Goal: Book appointment/travel/reservation

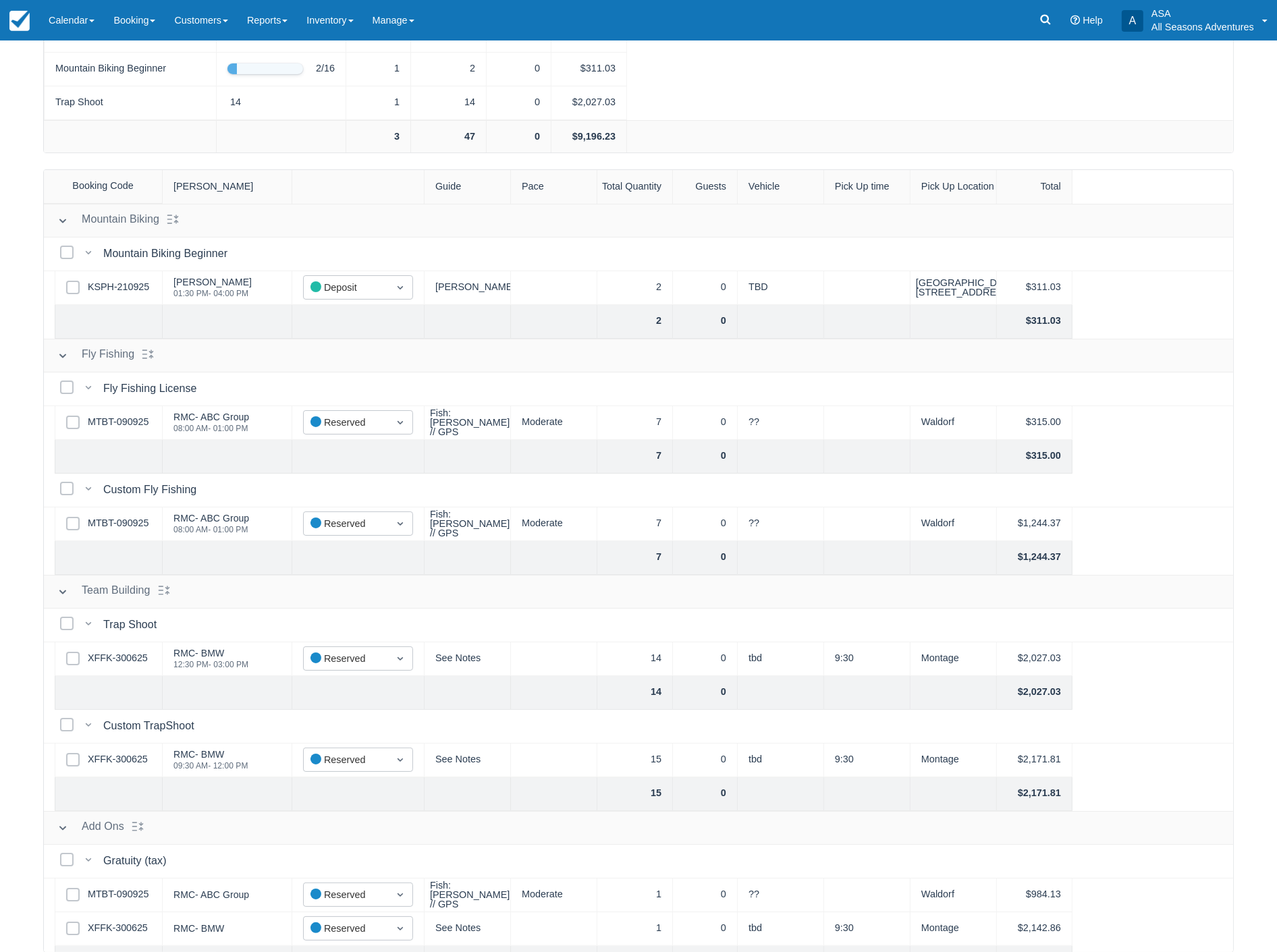
scroll to position [62, 0]
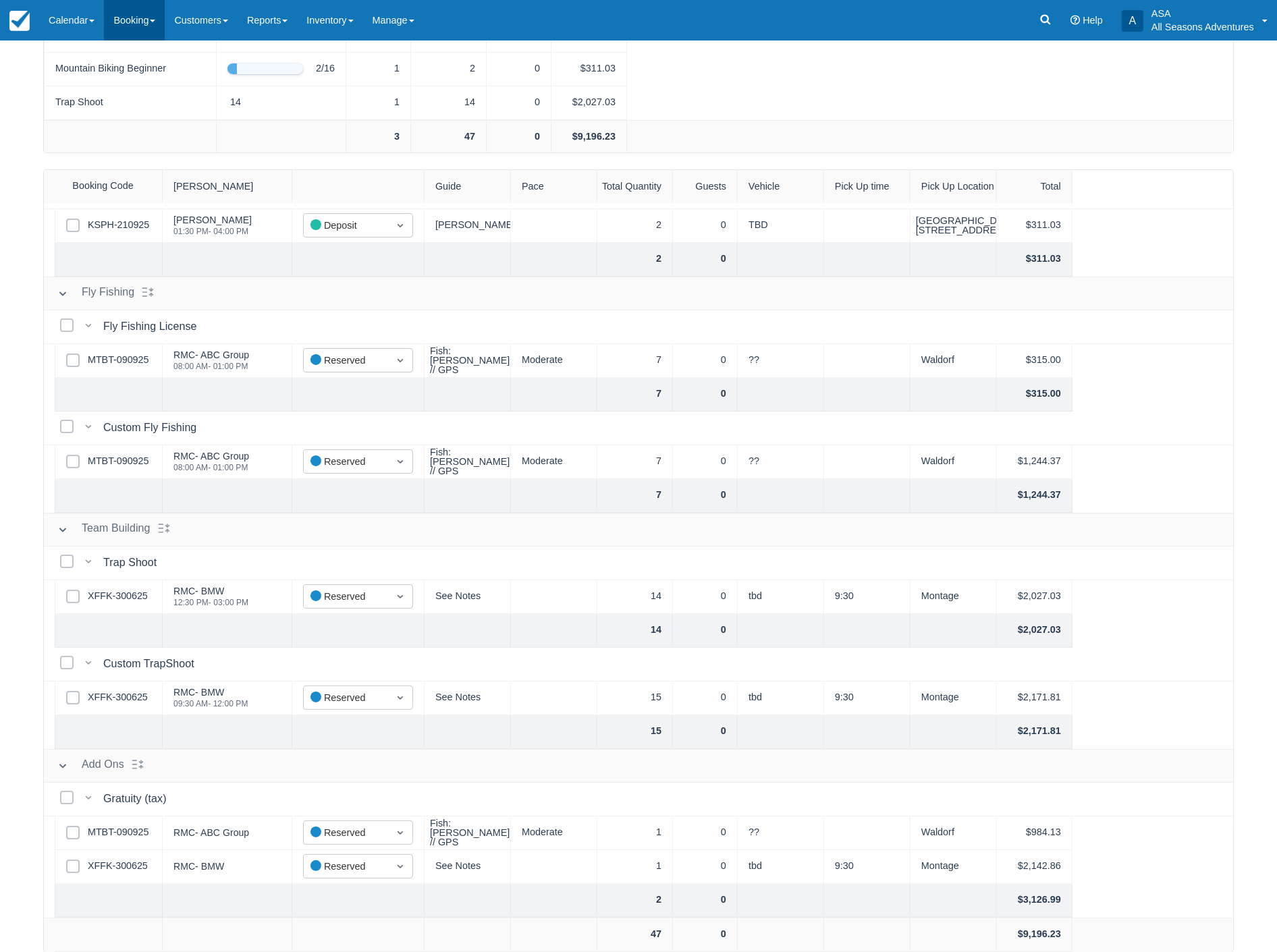
click at [129, 12] on link "Booking" at bounding box center [134, 20] width 61 height 41
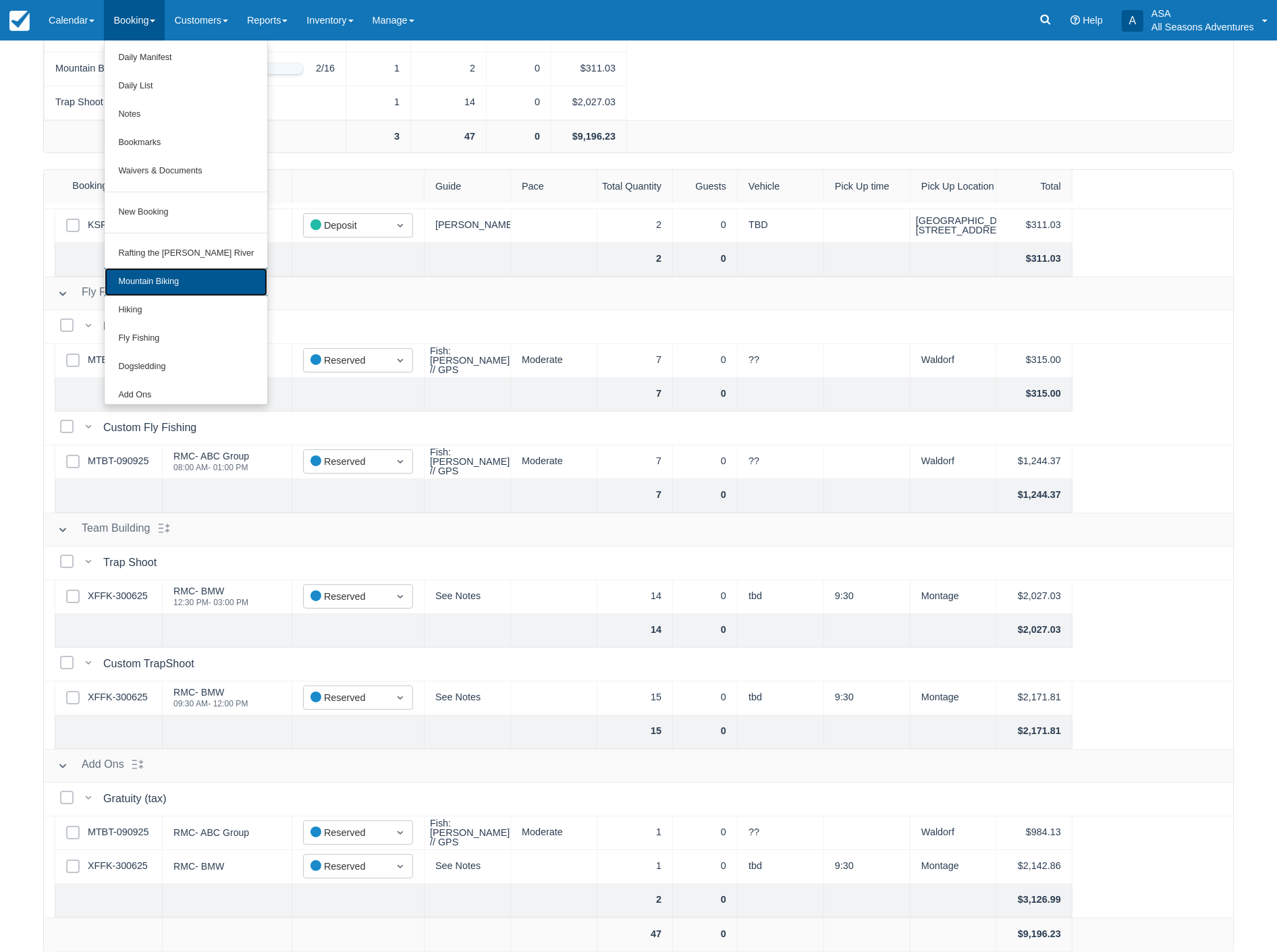
click at [147, 282] on link "Mountain Biking" at bounding box center [186, 281] width 163 height 28
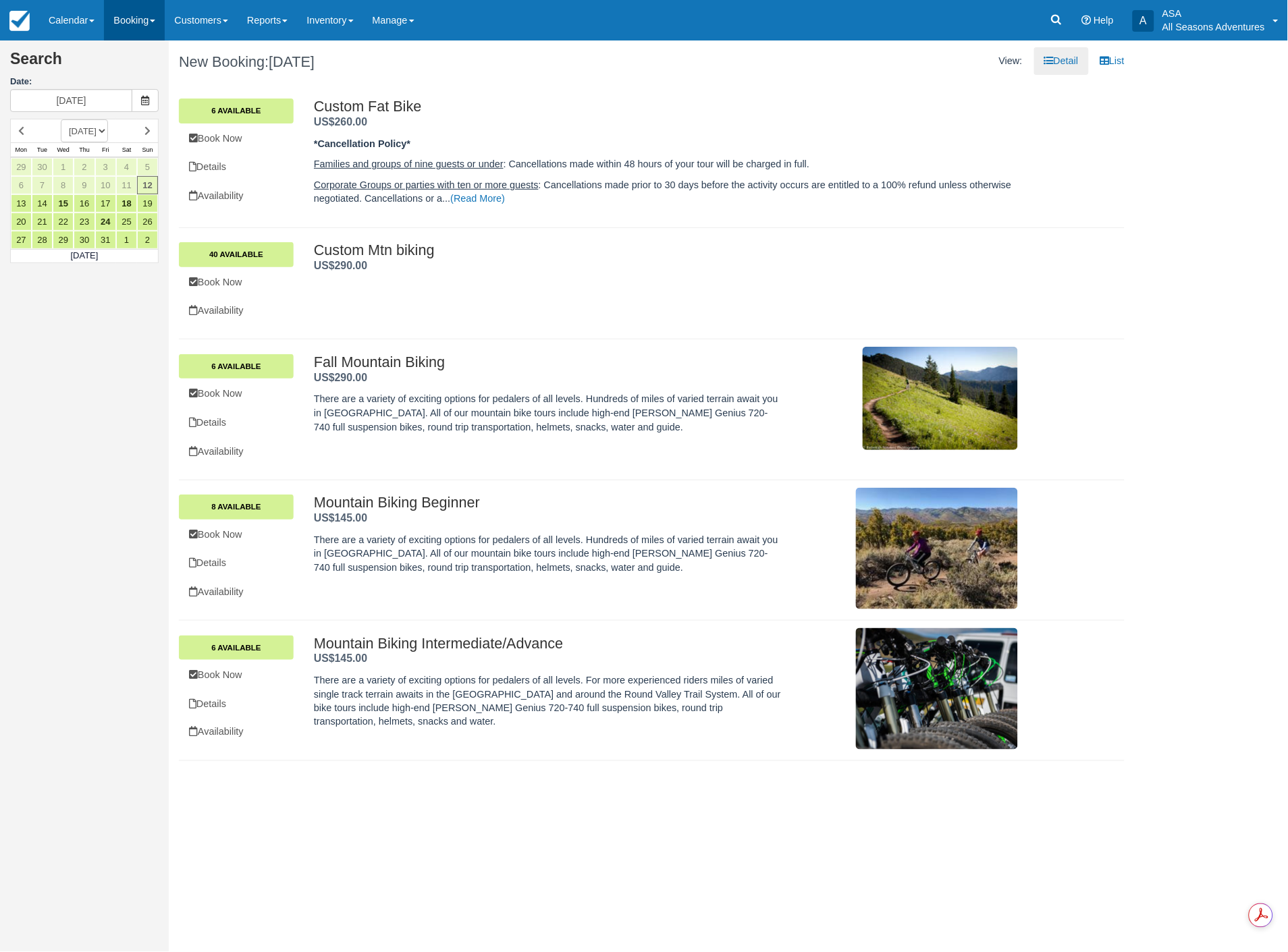
click at [120, 23] on link "Booking" at bounding box center [134, 20] width 61 height 41
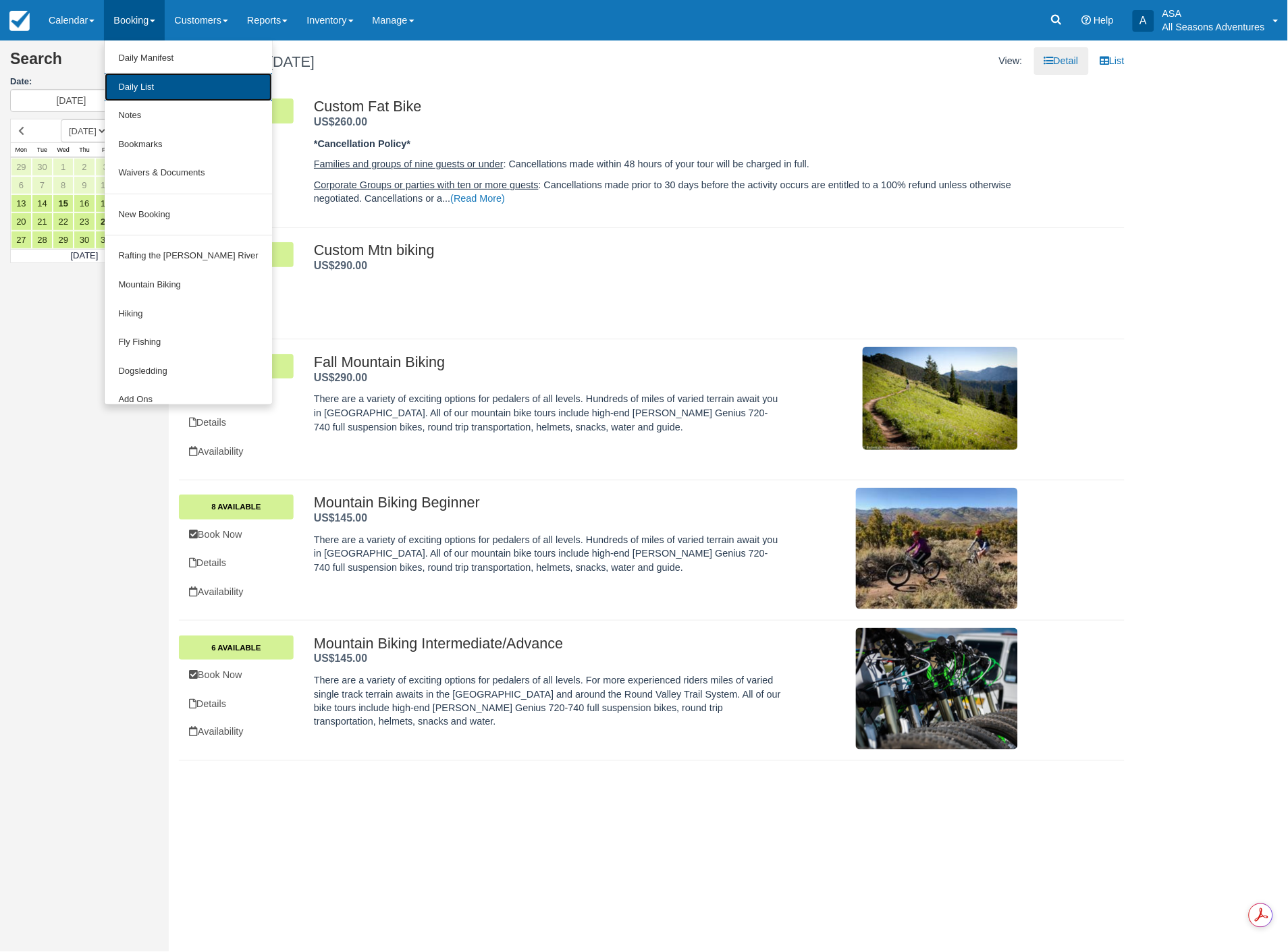
click at [151, 95] on link "Daily List" at bounding box center [188, 88] width 166 height 29
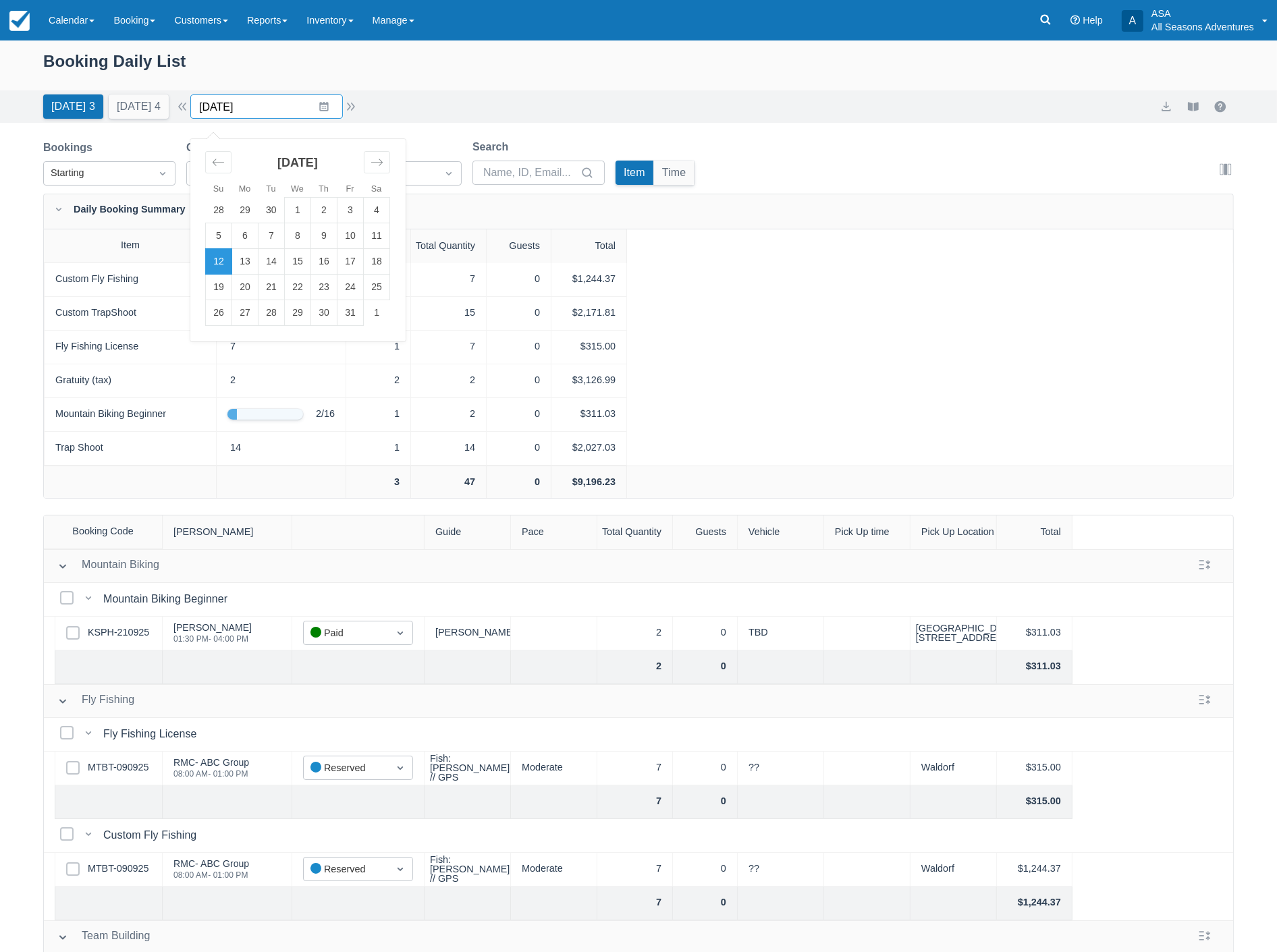
click at [282, 108] on input "10/12/25" at bounding box center [266, 106] width 153 height 24
click at [279, 262] on td "14" at bounding box center [271, 261] width 26 height 25
type input "10/14/25"
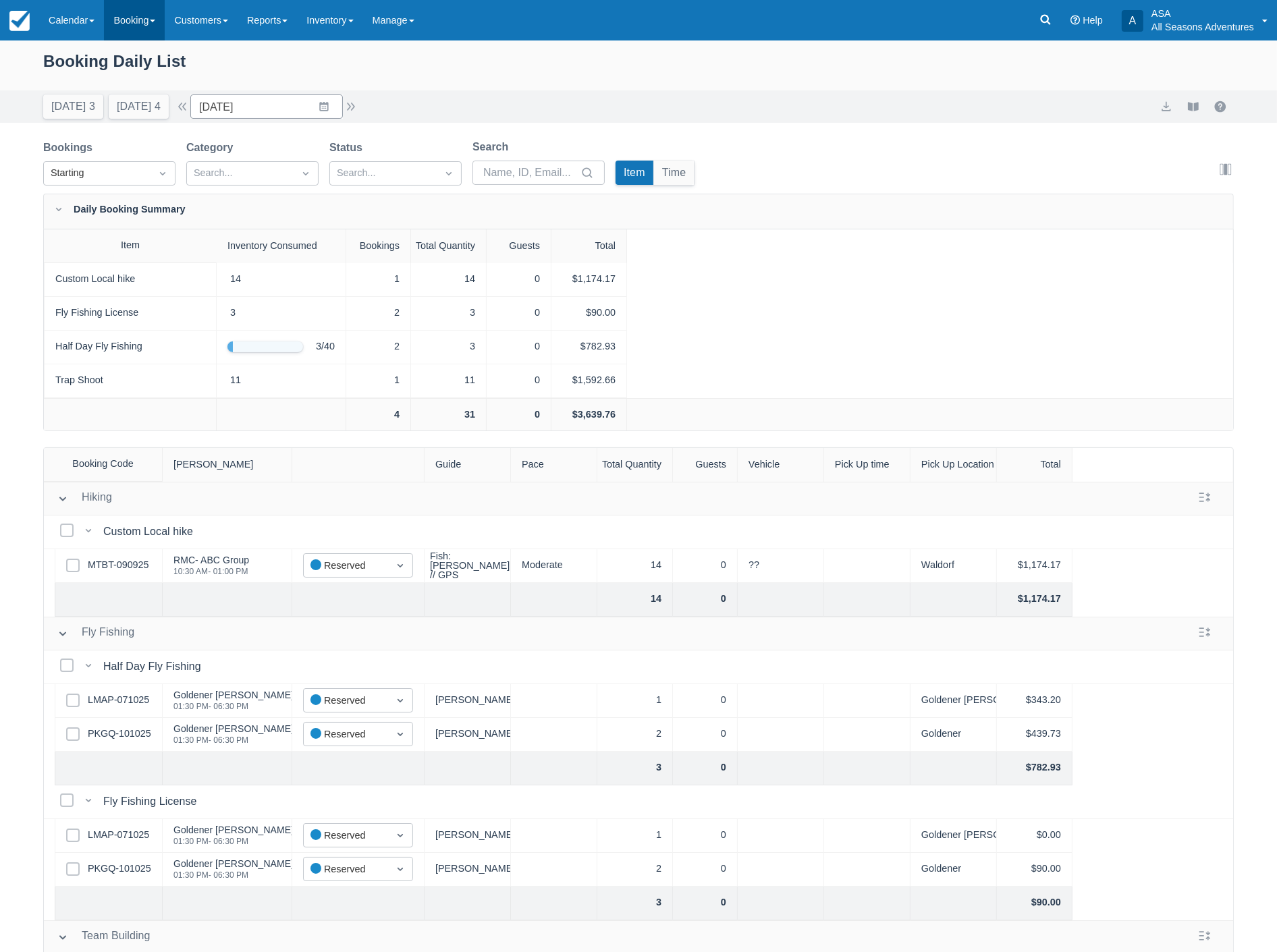
click at [125, 20] on link "Booking" at bounding box center [134, 20] width 61 height 41
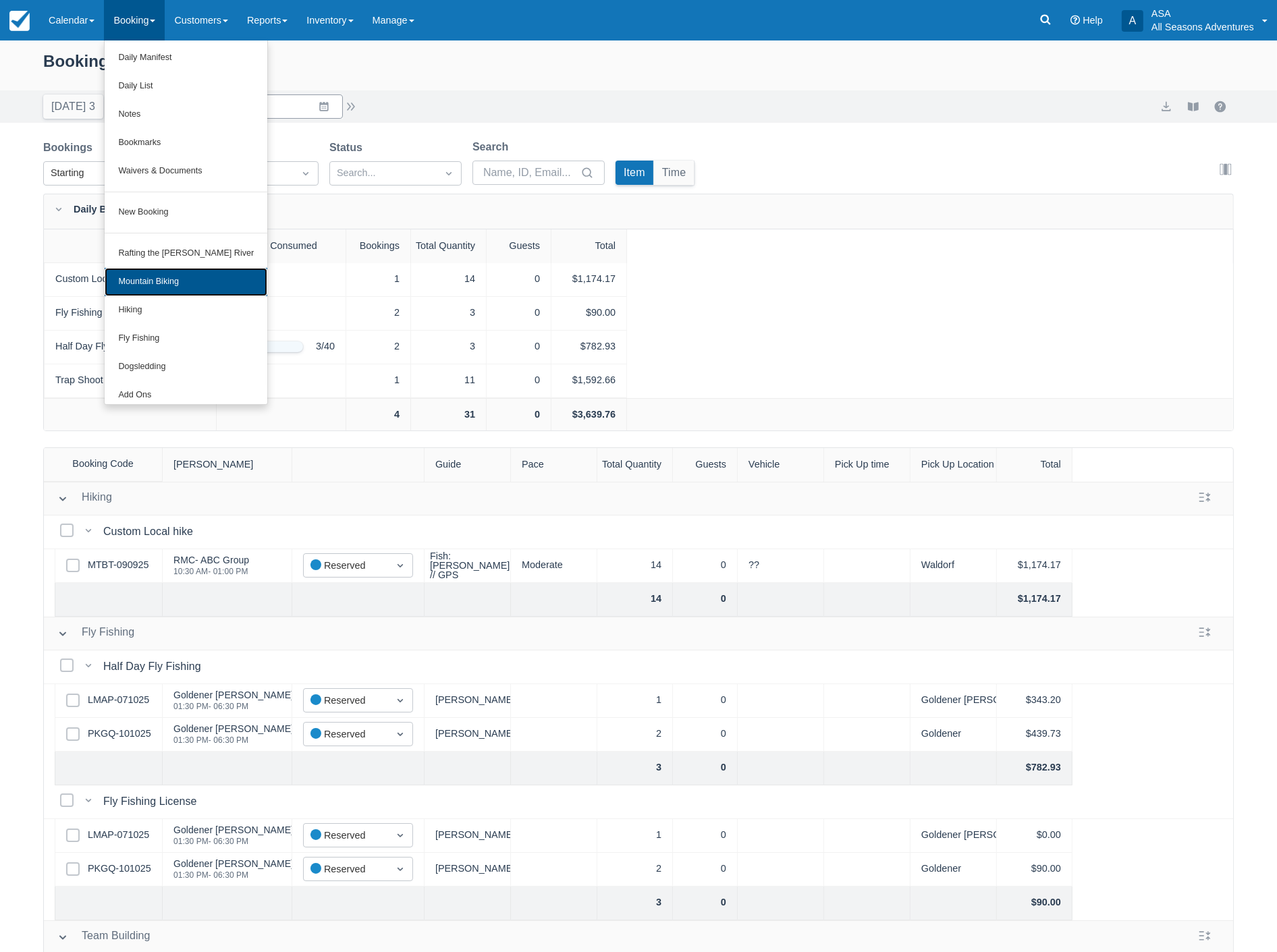
click at [176, 279] on link "Mountain Biking" at bounding box center [186, 281] width 163 height 28
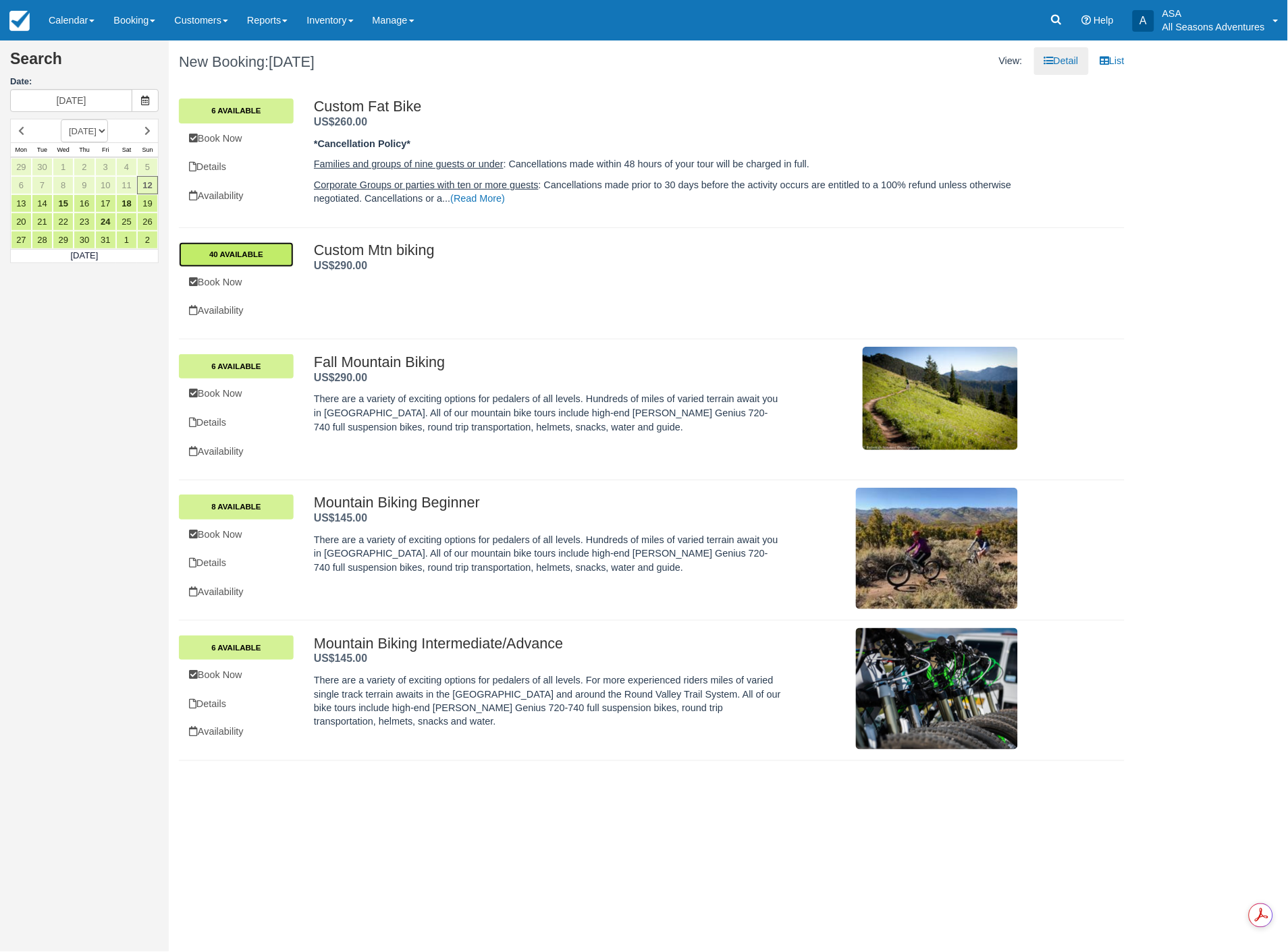
click at [271, 255] on link "40 Available" at bounding box center [236, 254] width 115 height 24
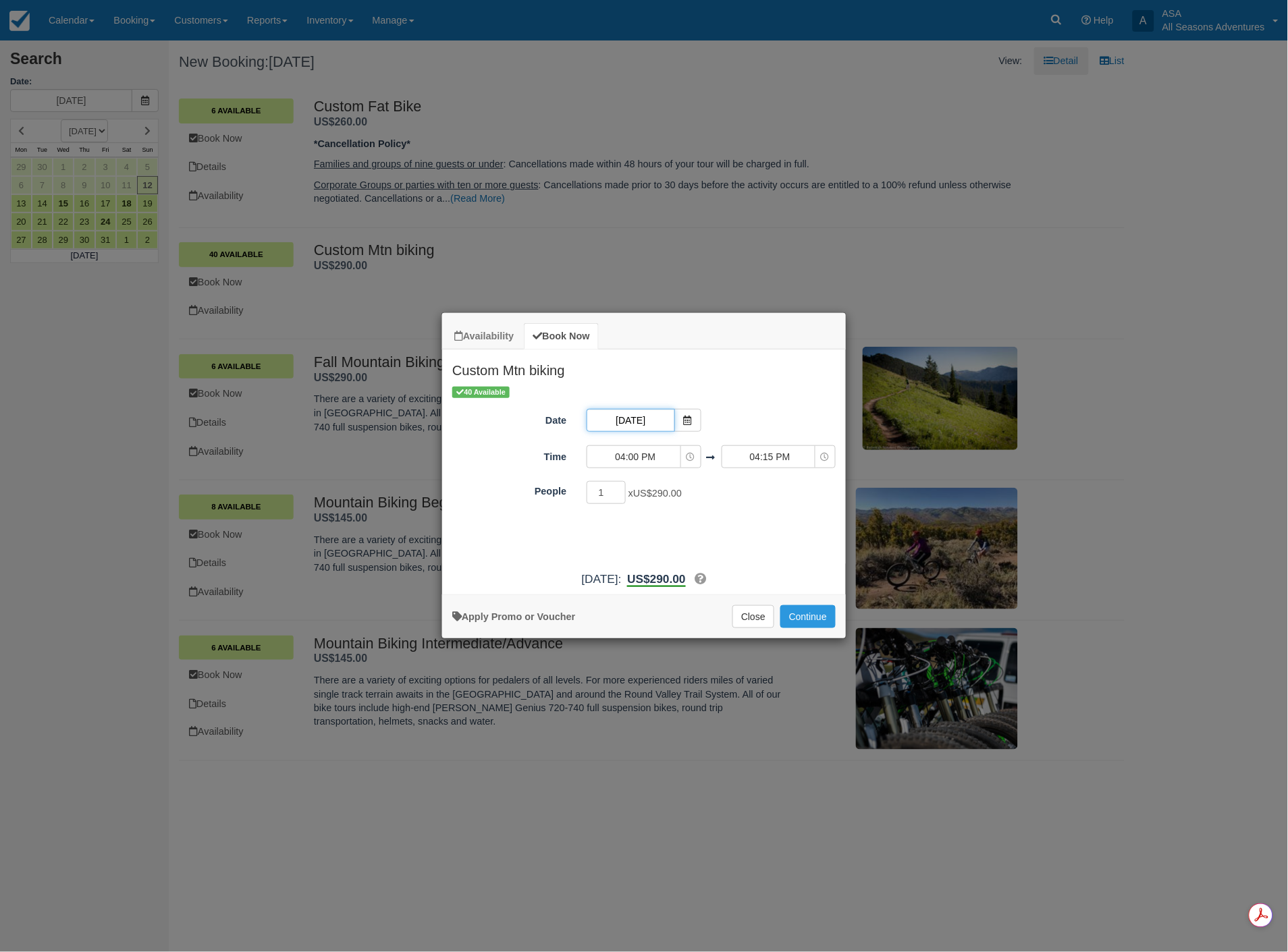
click at [649, 417] on input "10/12/25" at bounding box center [630, 419] width 88 height 23
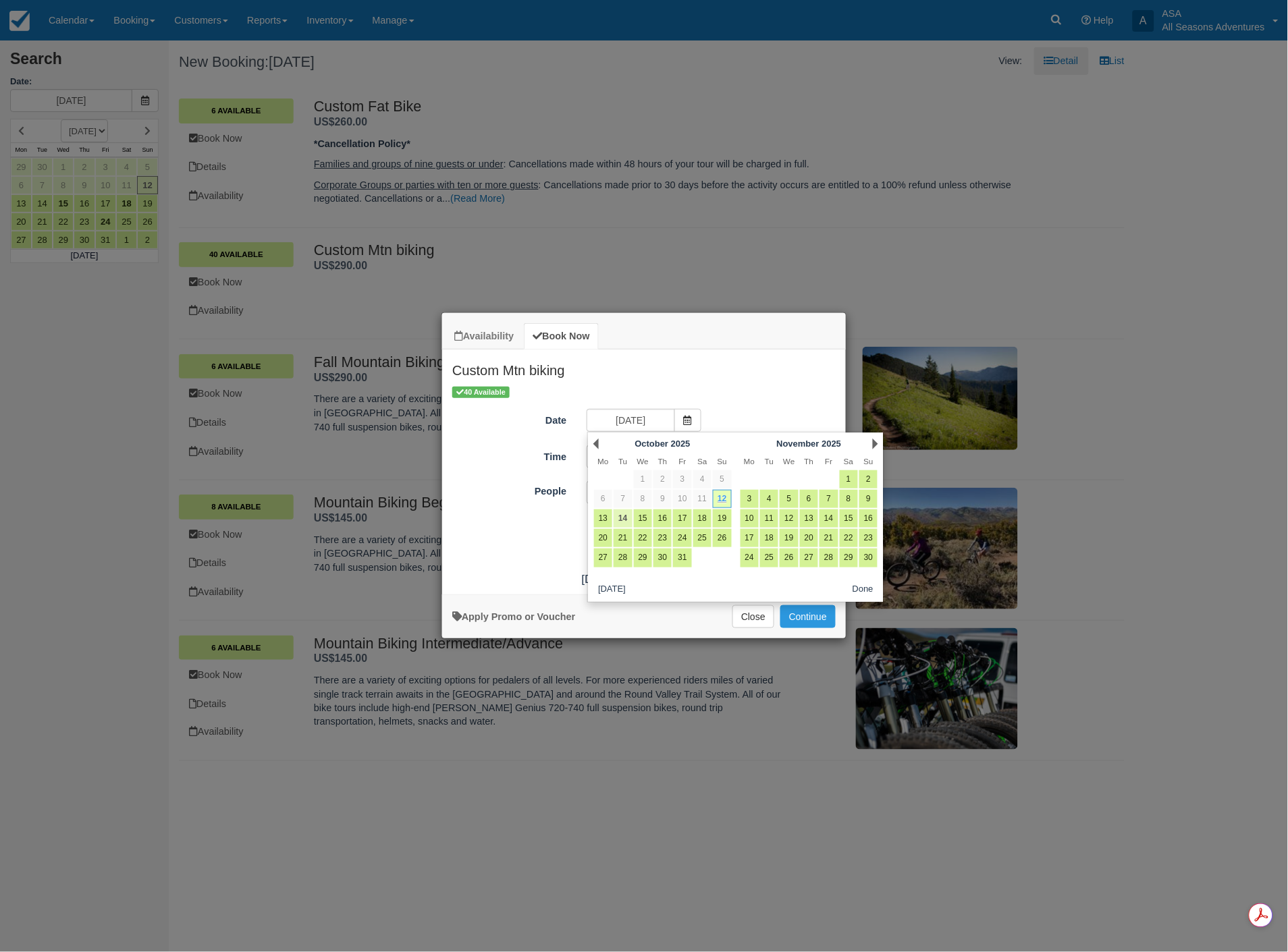
click at [624, 518] on link "14" at bounding box center [622, 518] width 18 height 18
type input "10/14/25"
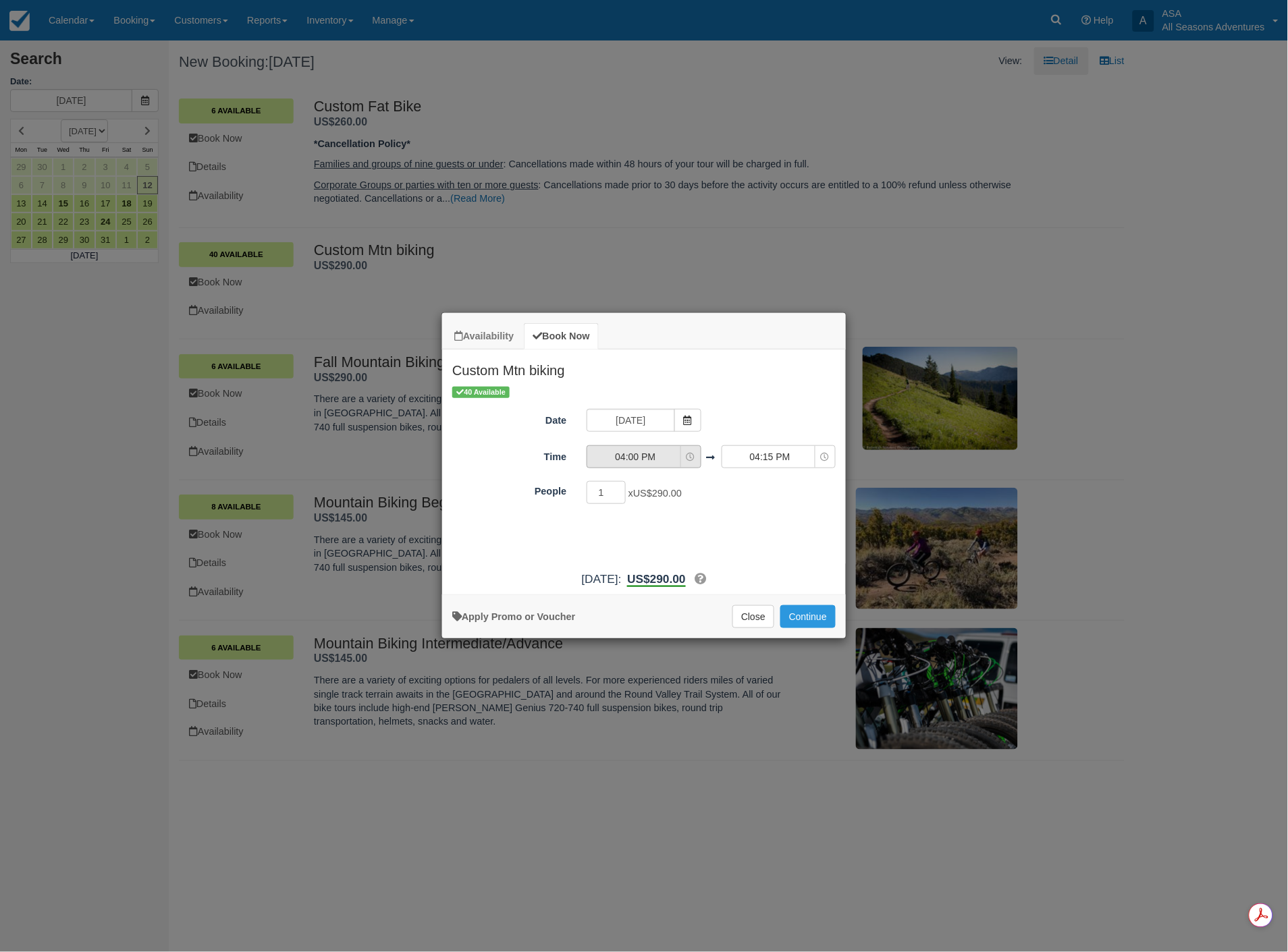
click at [637, 456] on span "04:00 PM" at bounding box center [635, 457] width 96 height 14
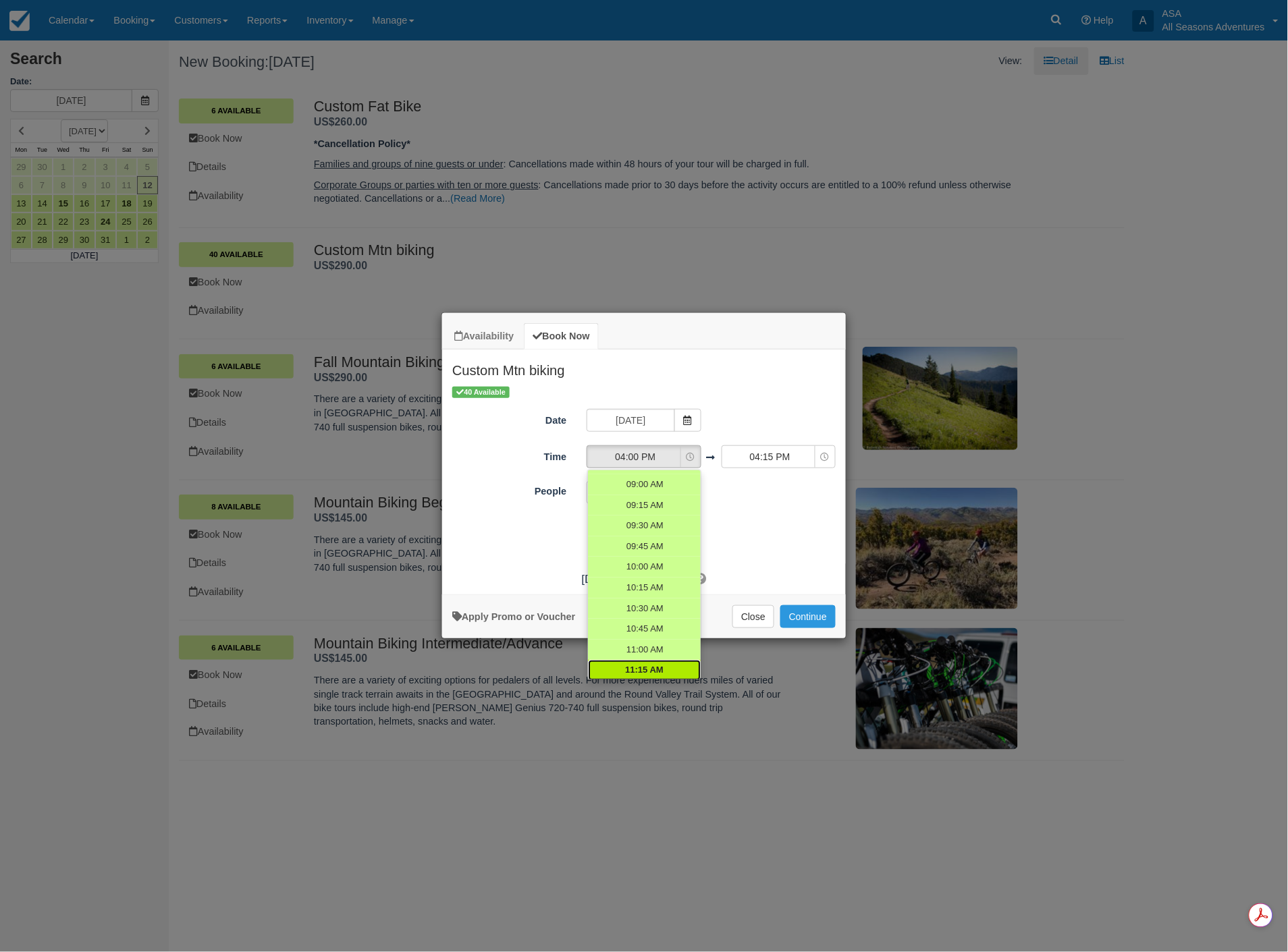
scroll to position [206, 0]
click at [636, 476] on span "08:30 AM" at bounding box center [644, 481] width 39 height 13
select select "08:30"
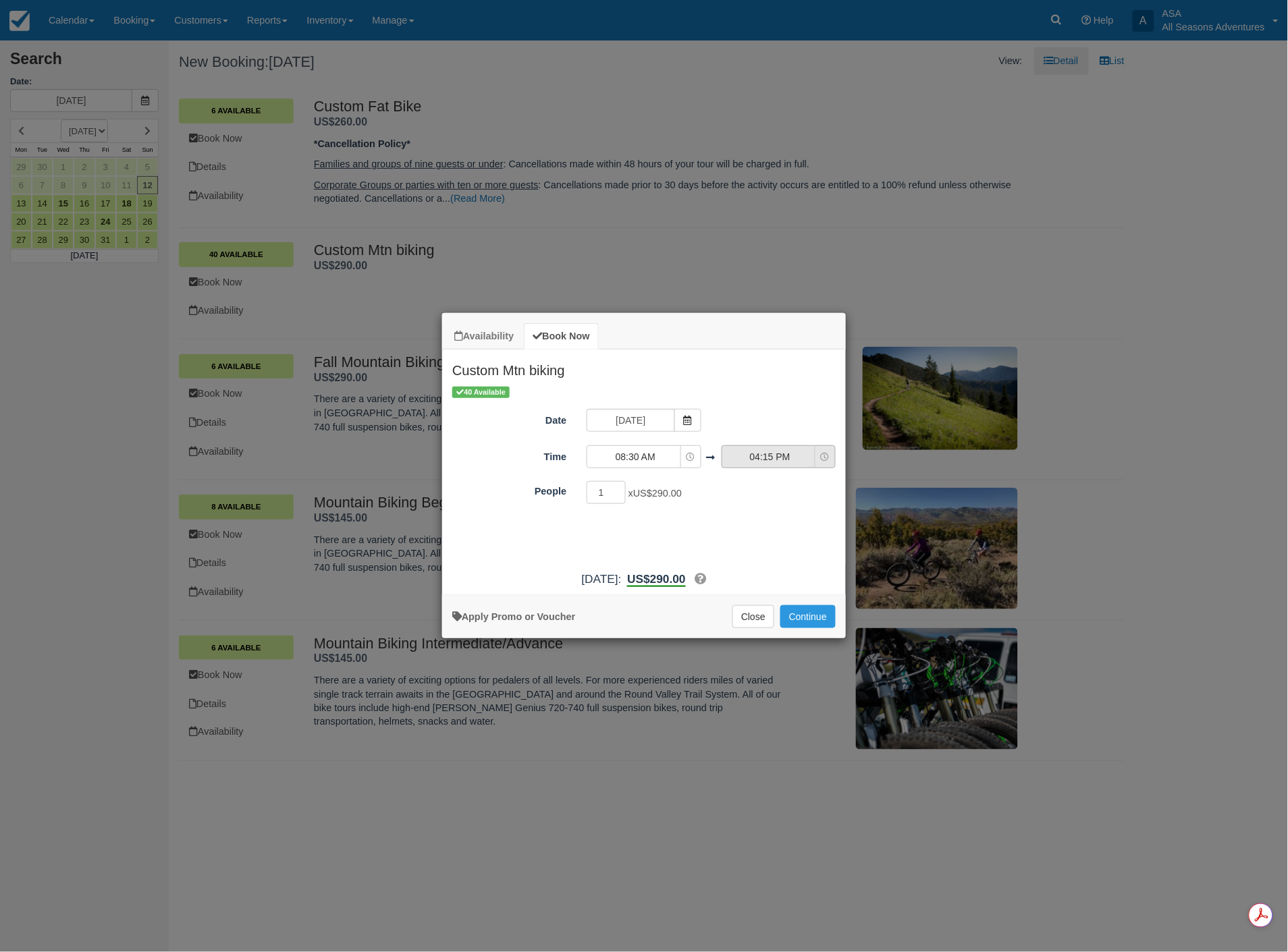
click at [777, 457] on span "04:15 PM" at bounding box center [770, 457] width 96 height 14
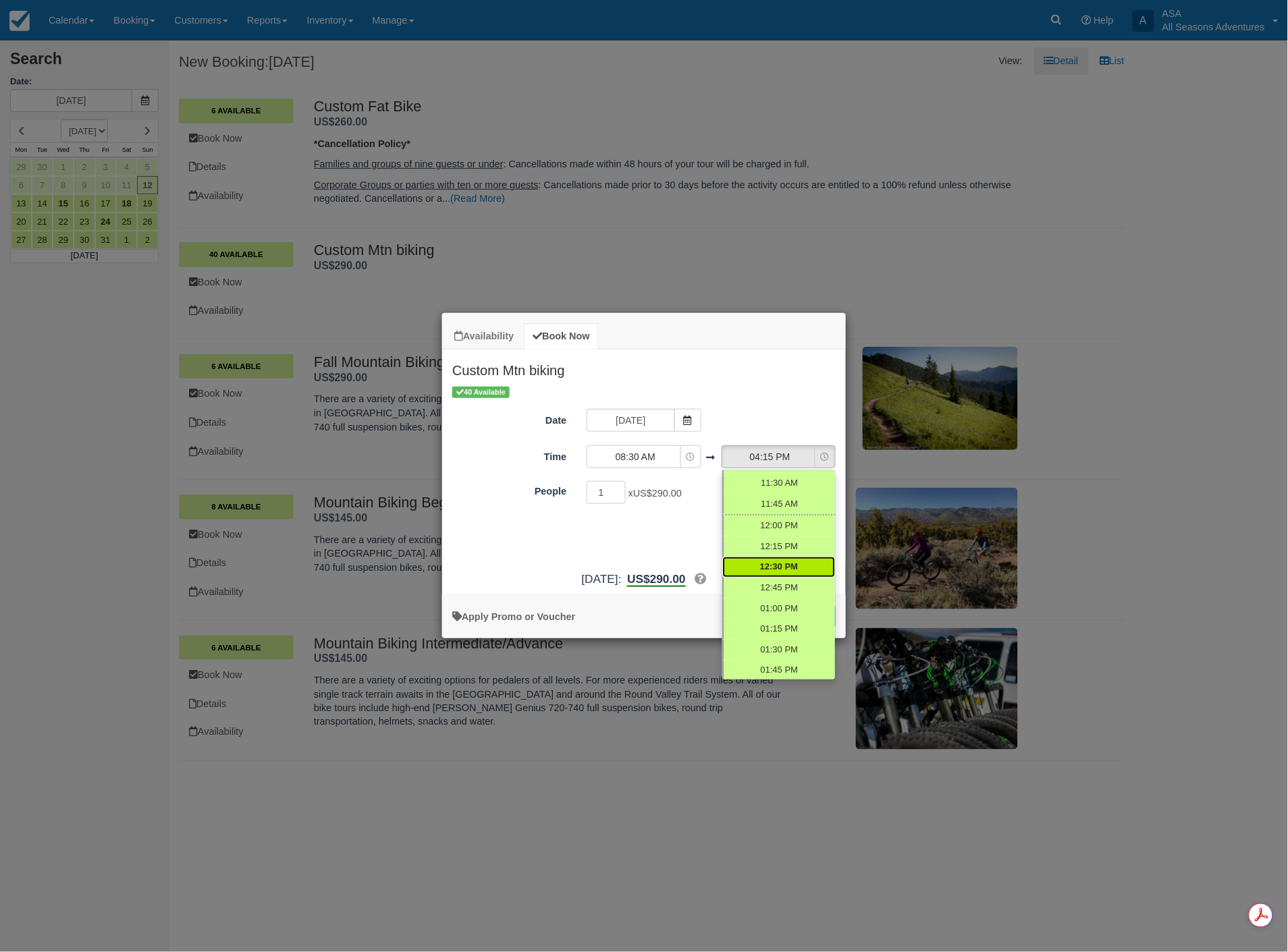
scroll to position [355, 0]
click at [777, 516] on span "11:00 AM" at bounding box center [778, 517] width 39 height 13
select select "11:00"
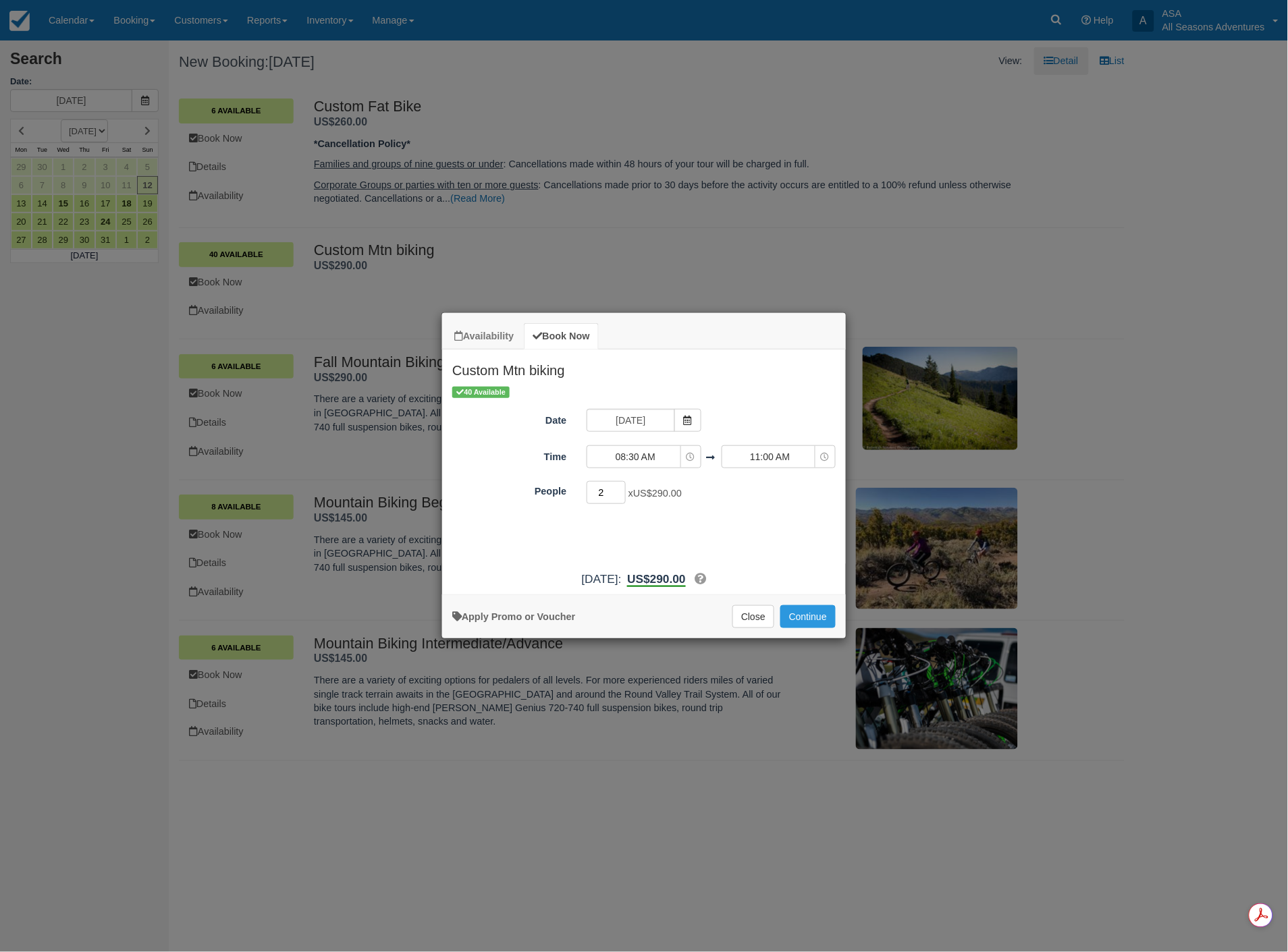
click at [618, 487] on input "2" at bounding box center [605, 492] width 39 height 23
click at [618, 487] on input "3" at bounding box center [605, 492] width 39 height 23
type input "4"
click at [618, 487] on input "4" at bounding box center [605, 492] width 39 height 23
click at [804, 617] on button "Continue" at bounding box center [808, 616] width 55 height 23
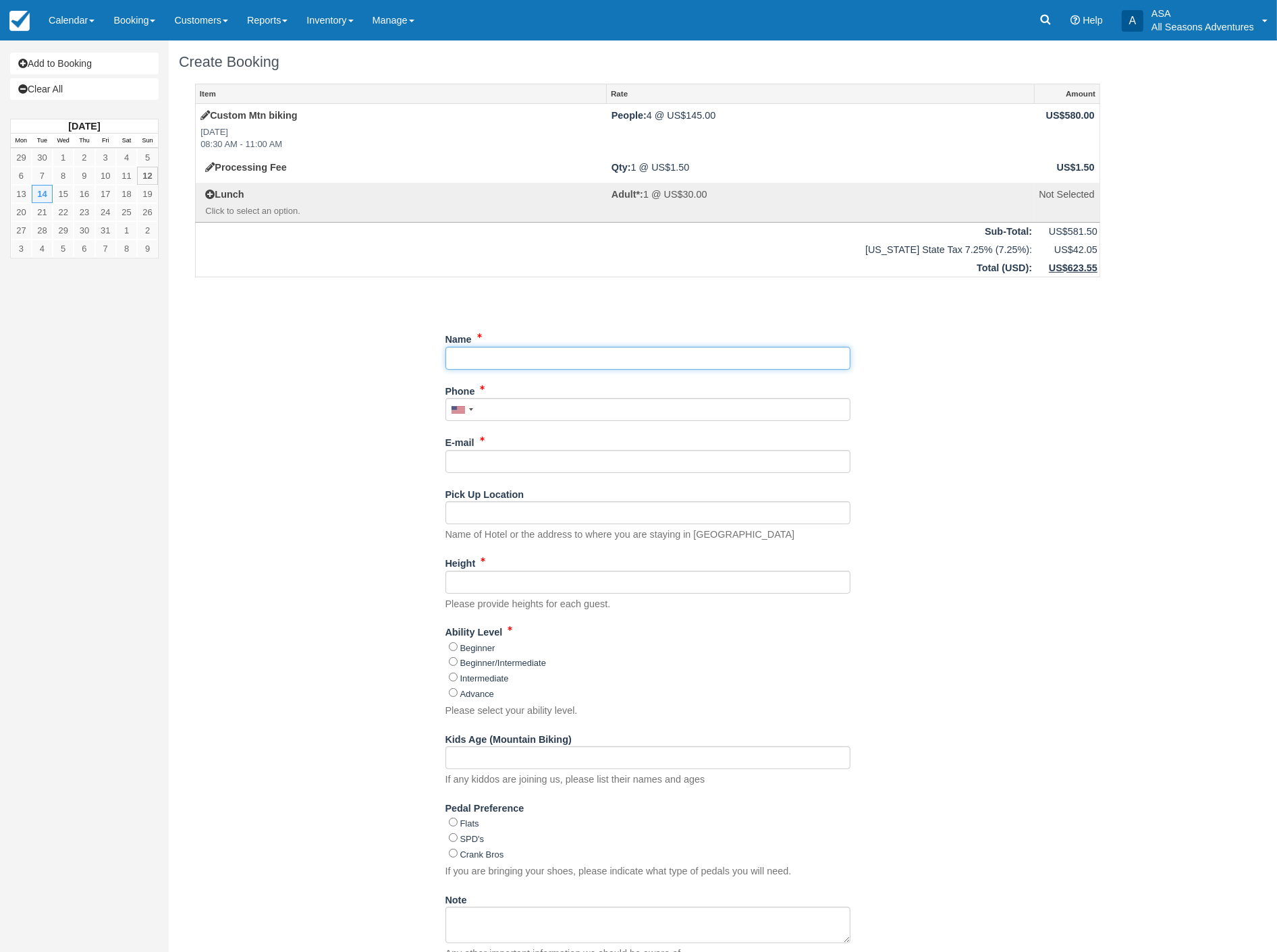
click at [462, 363] on input "Name" at bounding box center [648, 358] width 405 height 23
type input "[PERSON_NAME]"
click at [487, 412] on input "Phone" at bounding box center [648, 409] width 405 height 23
click at [478, 410] on input "Phone" at bounding box center [648, 409] width 405 height 23
type input "[PHONE_NUMBER]"
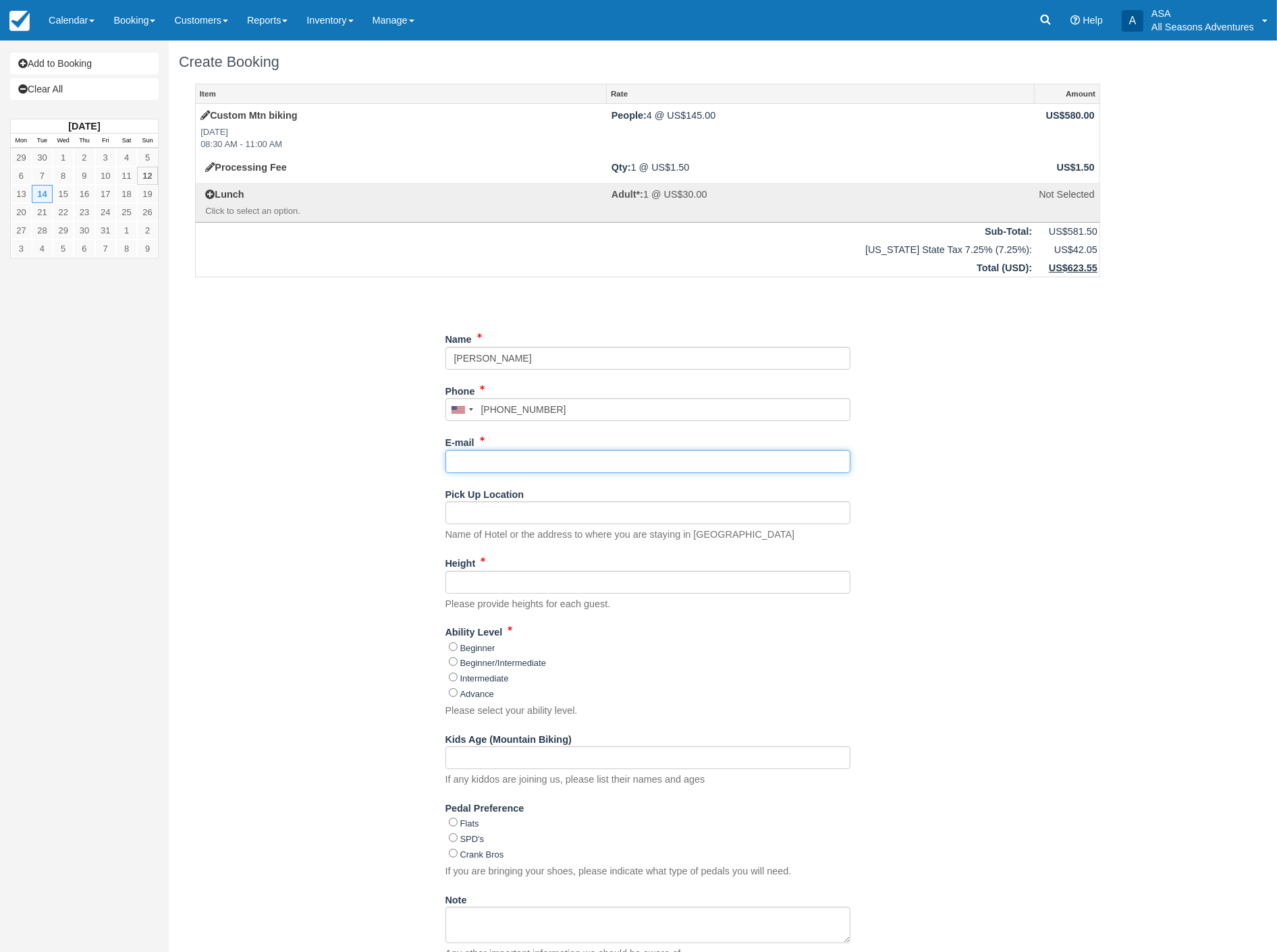
click at [460, 468] on input "E-mail" at bounding box center [648, 461] width 405 height 23
type input "[EMAIL_ADDRESS][PERSON_NAME][DOMAIN_NAME]"
click at [481, 516] on input "Pick Up Location" at bounding box center [648, 512] width 405 height 23
type input "St. Regis upper lobby"
click at [472, 589] on input "Height" at bounding box center [648, 581] width 405 height 23
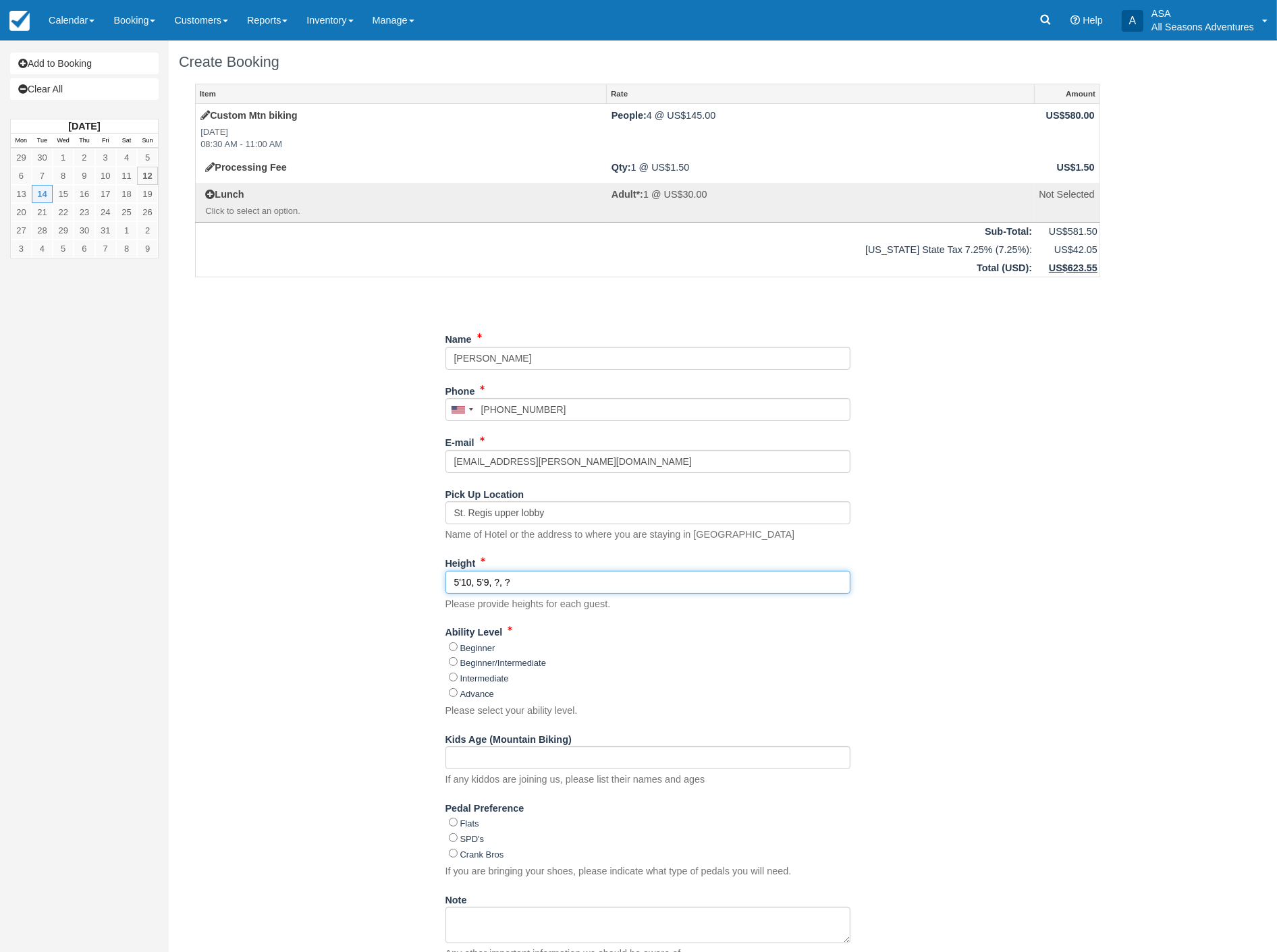
type input "5'10, 5'9, ?, ?"
click at [454, 645] on input "Beginner" at bounding box center [453, 646] width 9 height 9
radio input "true"
click at [469, 759] on input "Kids Age (Mountain Biking)" at bounding box center [648, 757] width 405 height 23
type input "11 , 13"
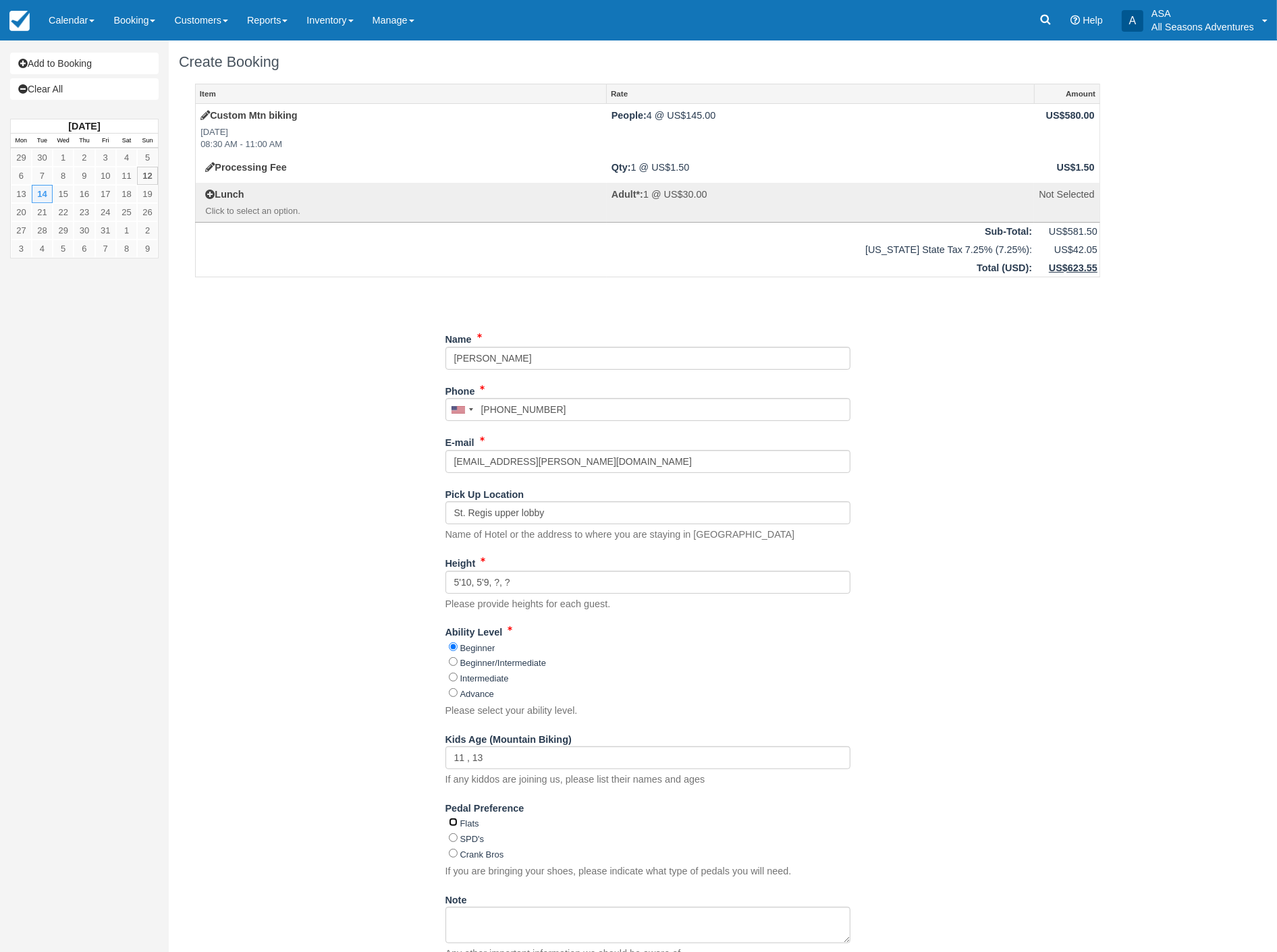
click at [453, 821] on input "Flats" at bounding box center [453, 822] width 9 height 9
radio input "true"
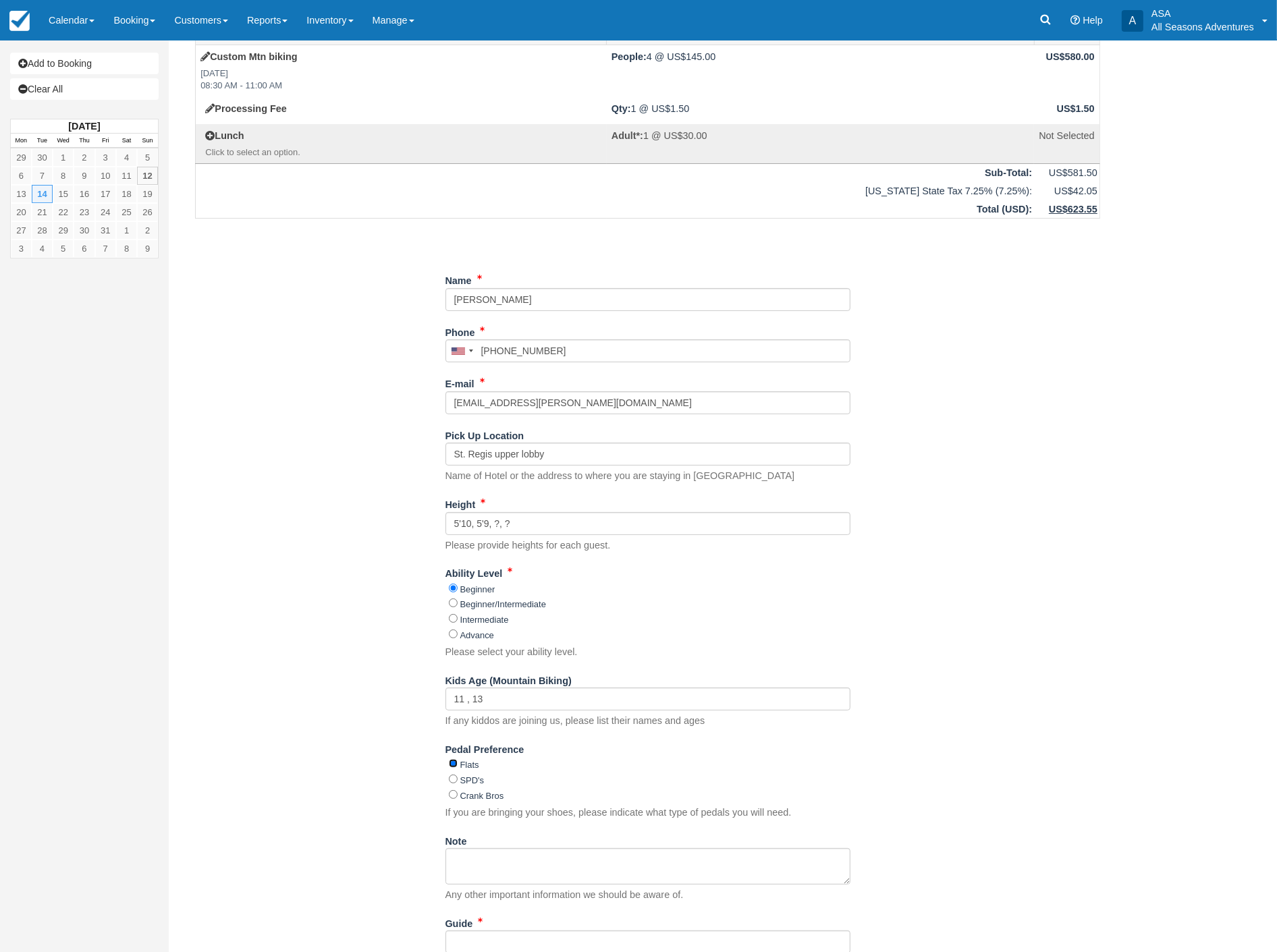
scroll to position [278, 0]
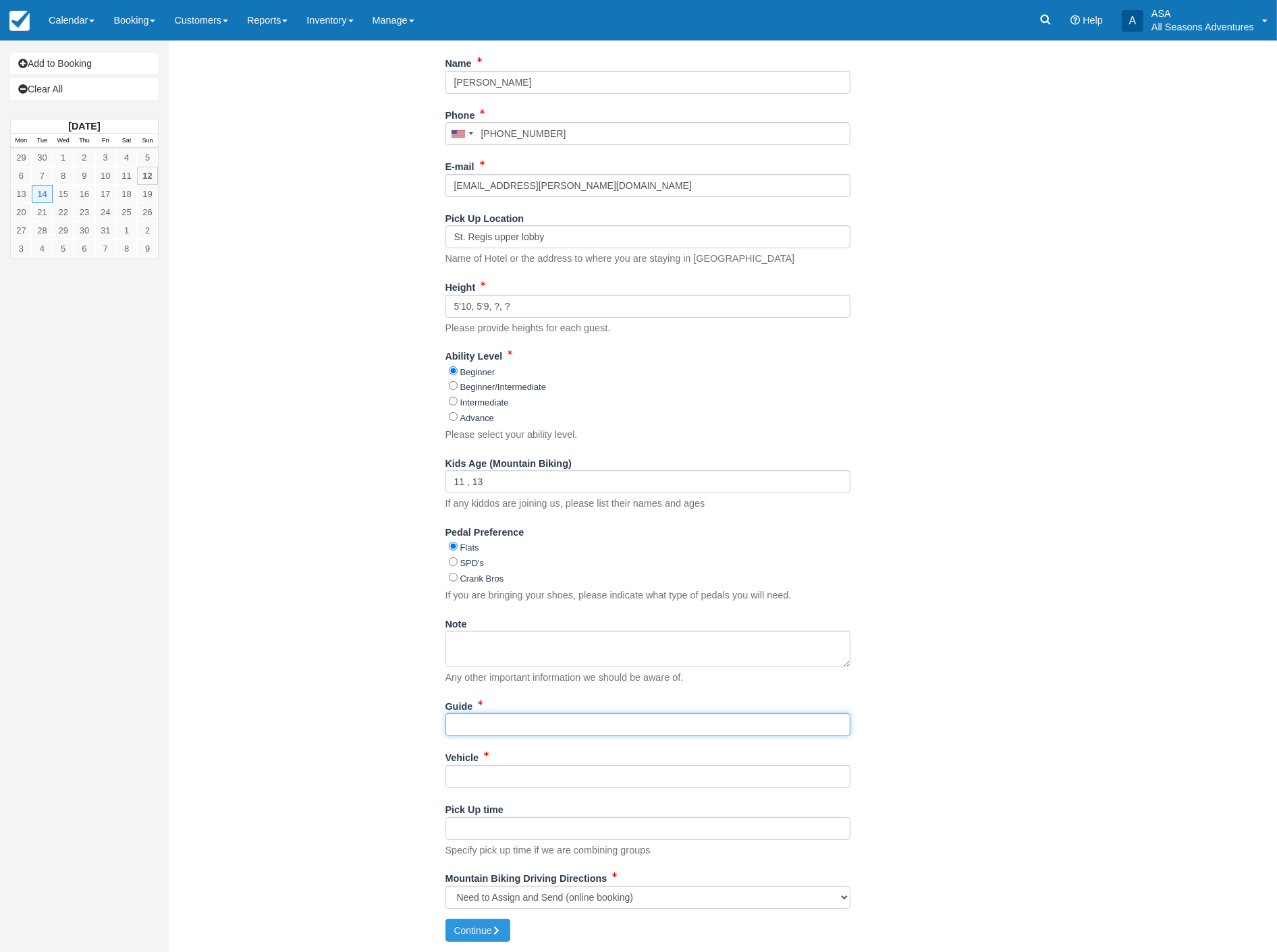
click at [461, 725] on input "Guide" at bounding box center [648, 724] width 405 height 23
type input "[PERSON_NAME]"
click at [475, 788] on div "Vehicle" at bounding box center [648, 771] width 405 height 52
click at [470, 767] on input "Vehicle" at bounding box center [648, 776] width 405 height 23
type input "TBD"
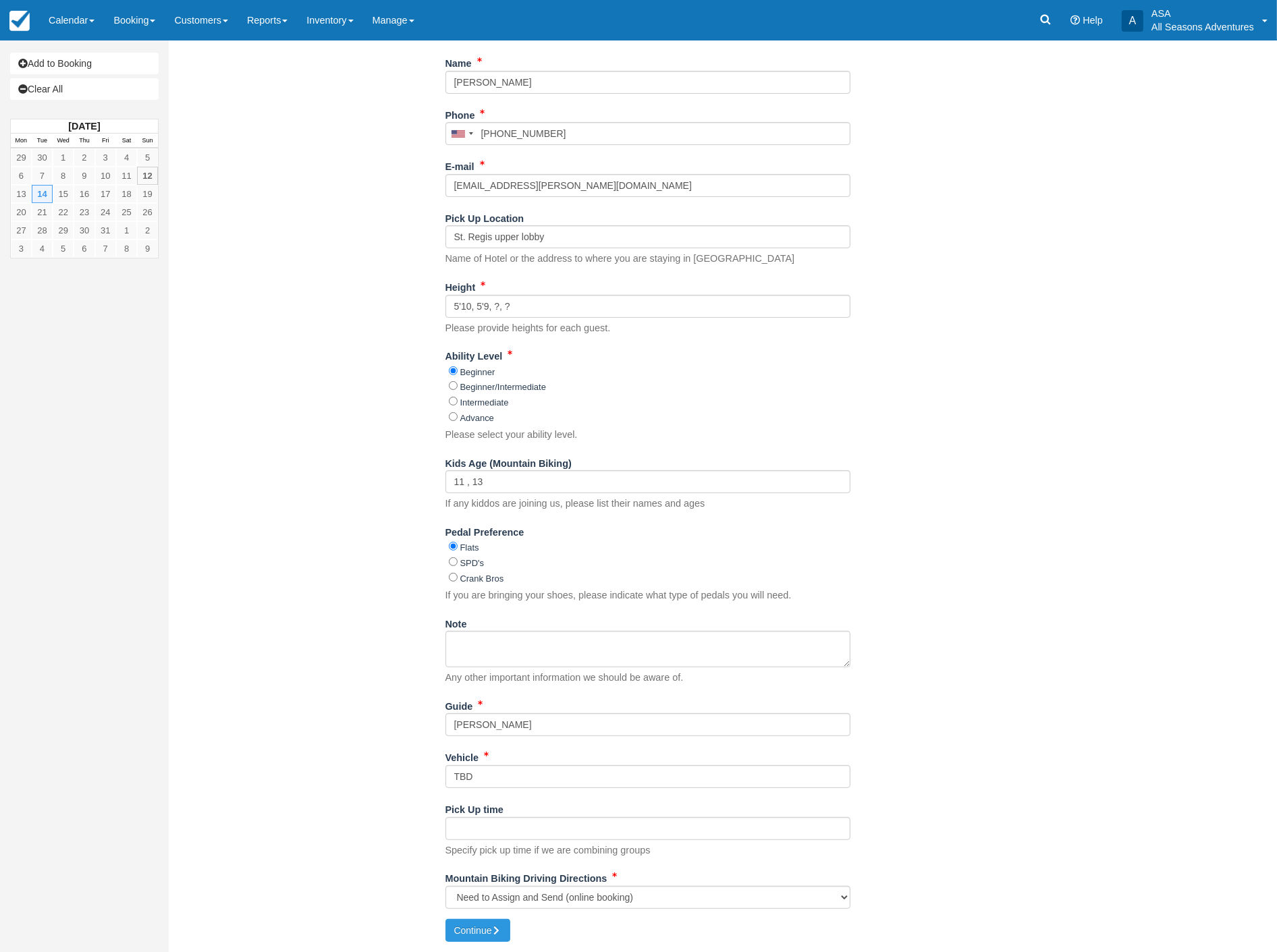
drag, startPoint x: 336, startPoint y: 891, endPoint x: 417, endPoint y: 908, distance: 82.8
click at [338, 889] on div "Item Rate Amount Custom Mtn biking Tue Oct 14, 2025 08:30 AM - 11:00 AM People:…" at bounding box center [648, 363] width 937 height 1111
click at [486, 928] on button "Continue" at bounding box center [478, 929] width 65 height 23
type input "[PHONE_NUMBER]"
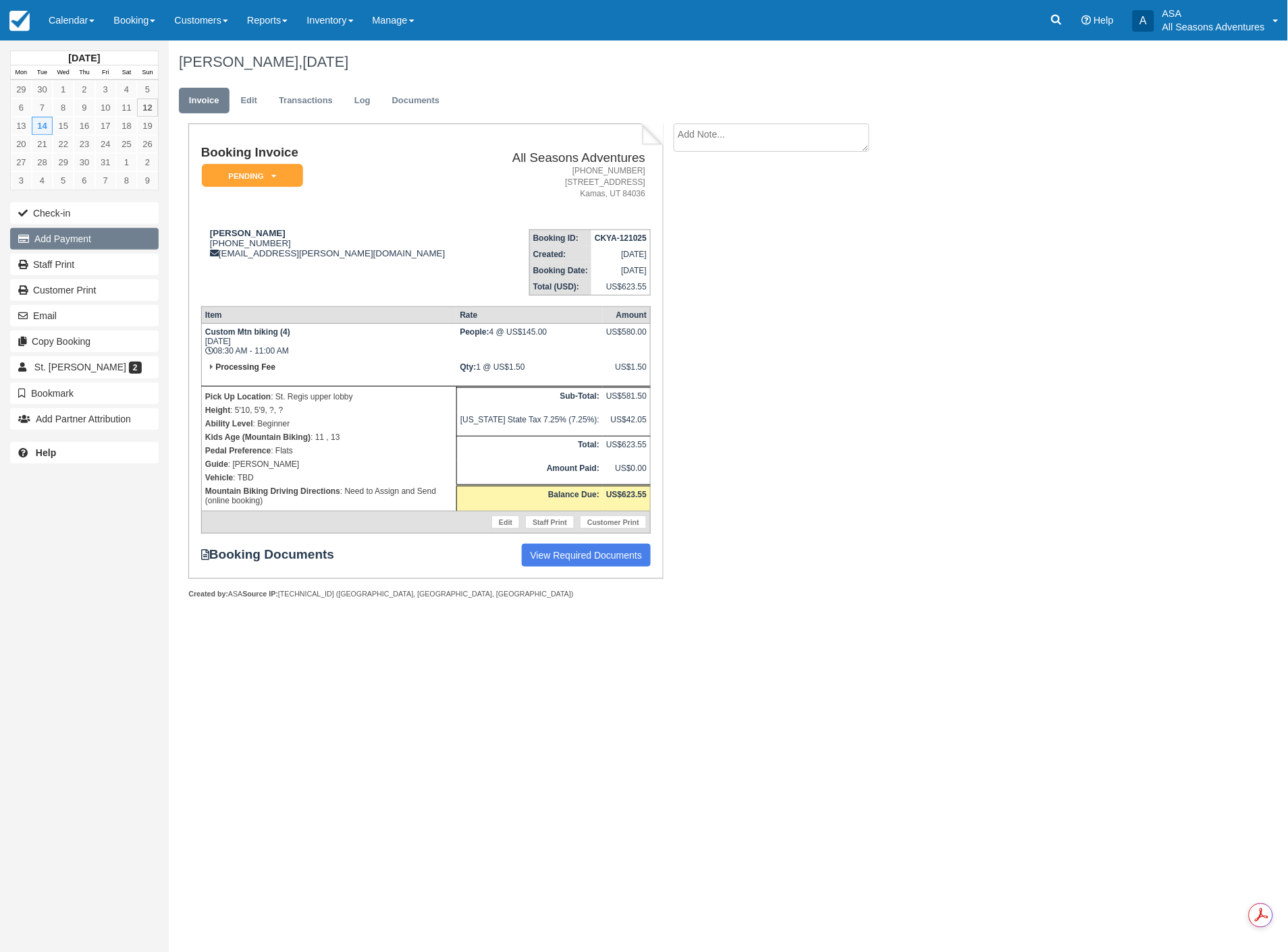
click at [80, 237] on button "Add Payment" at bounding box center [84, 239] width 148 height 22
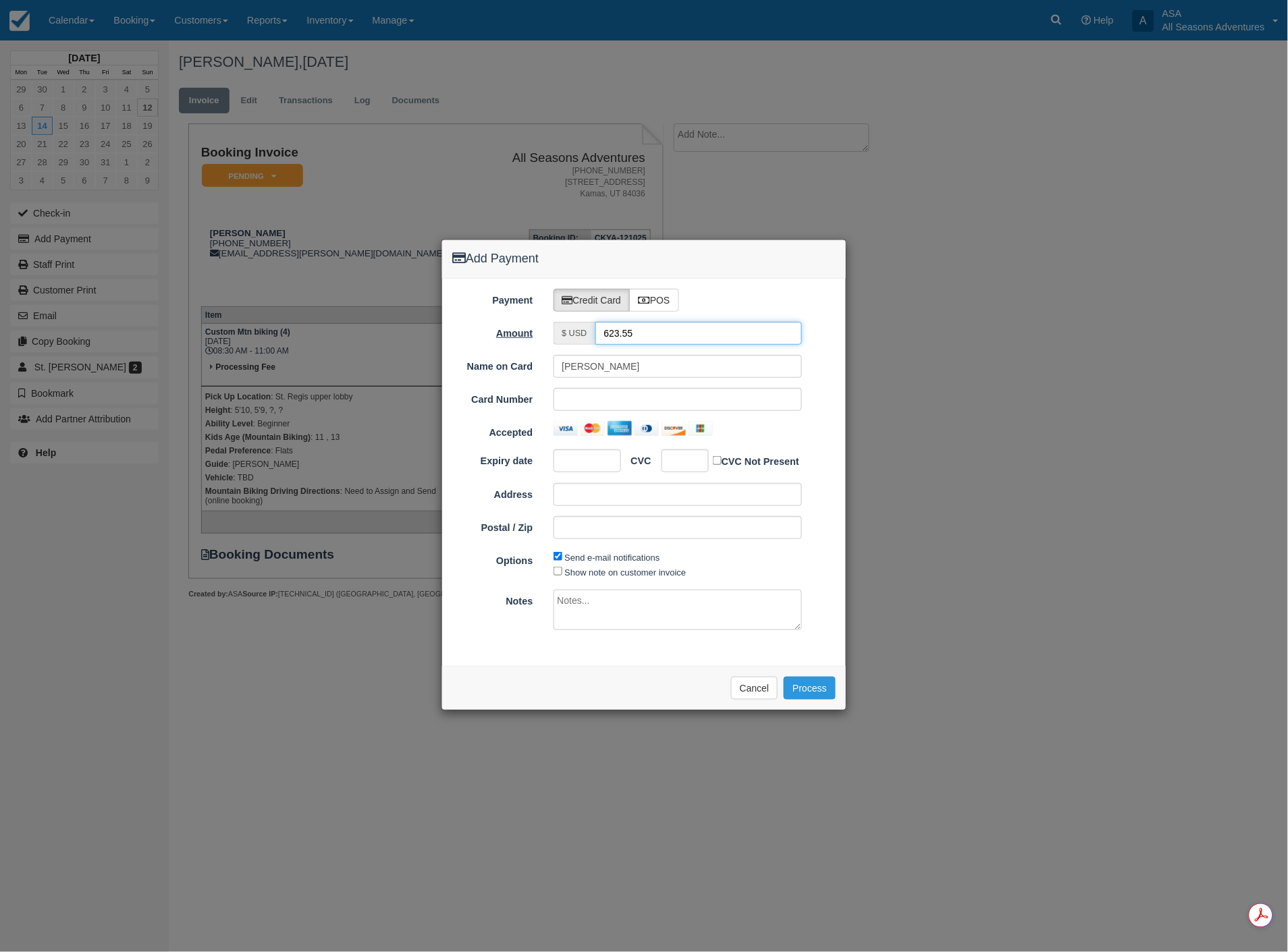
drag, startPoint x: 649, startPoint y: 328, endPoint x: 517, endPoint y: 325, distance: 132.0
click at [517, 325] on div "Amount $ USD 623.55" at bounding box center [644, 333] width 403 height 23
type input "1.50"
click at [751, 438] on div "Accepted" at bounding box center [644, 430] width 403 height 19
click at [814, 693] on button "Process" at bounding box center [809, 687] width 52 height 23
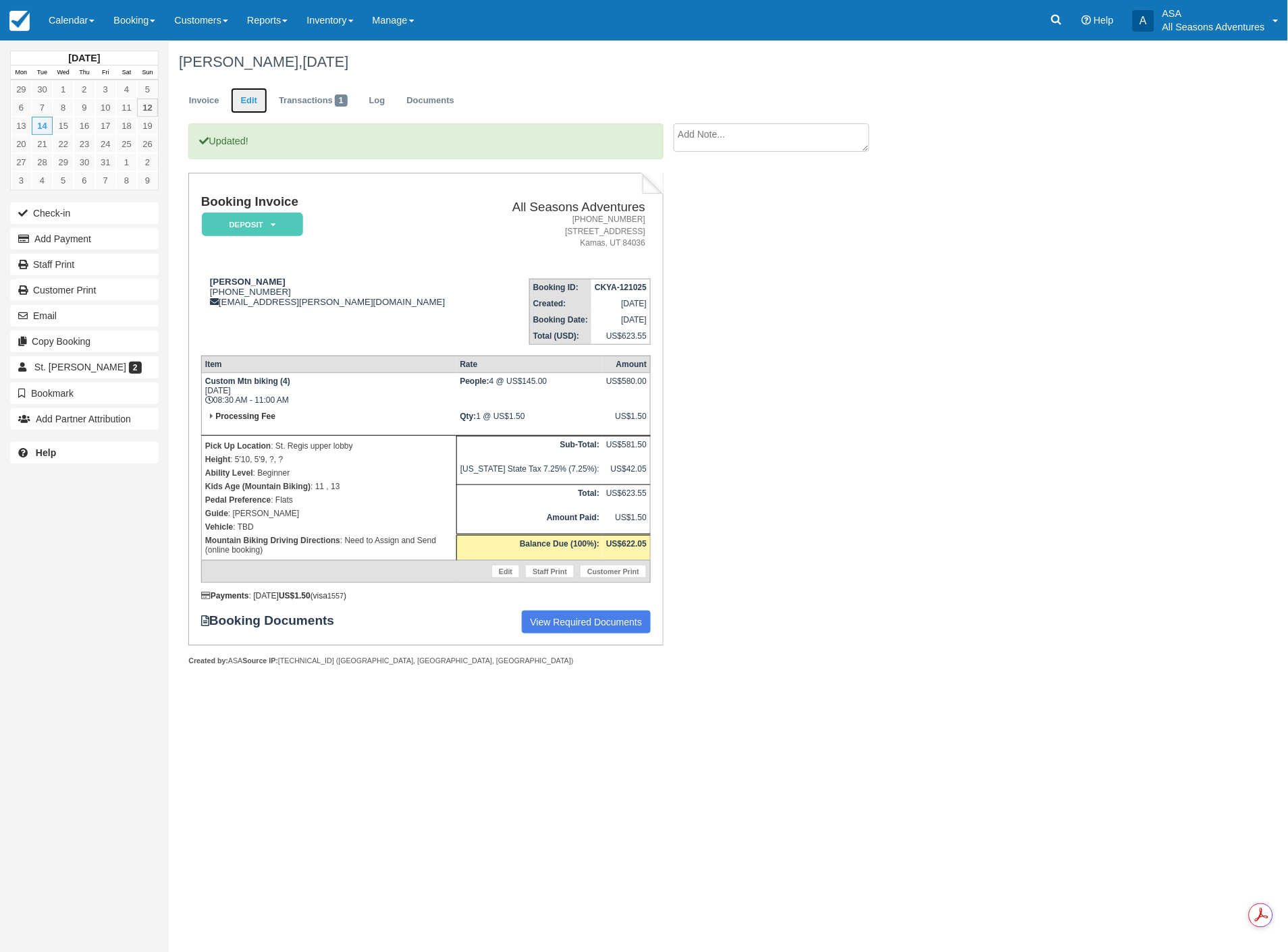
click at [250, 99] on link "Edit" at bounding box center [249, 100] width 36 height 26
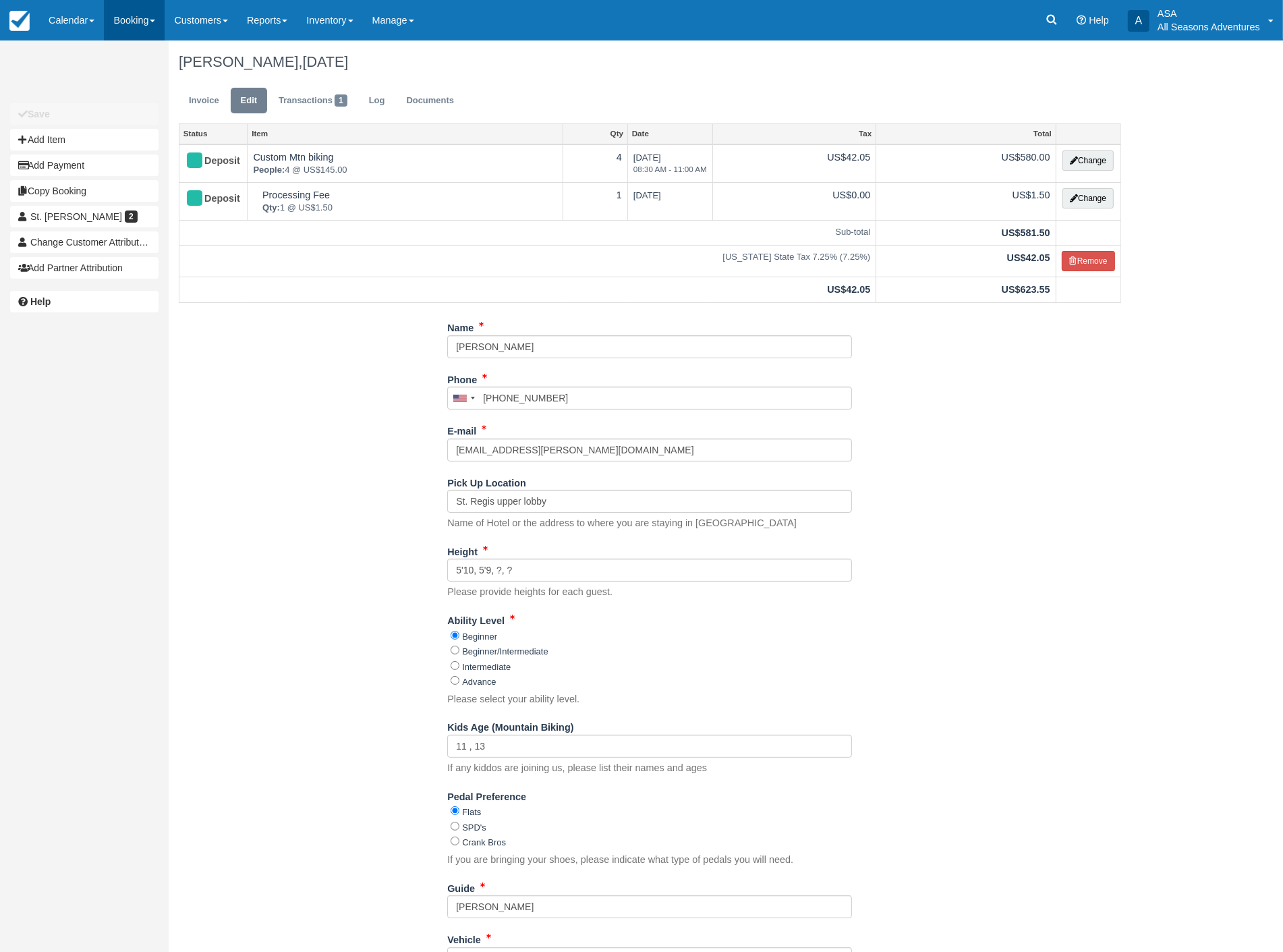
click at [128, 17] on link "Booking" at bounding box center [134, 20] width 61 height 41
